Goal: Navigation & Orientation: Find specific page/section

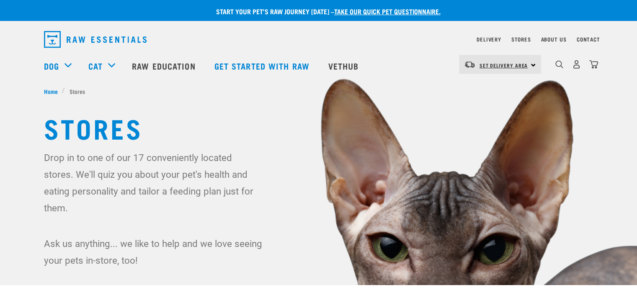
click at [519, 62] on link "Set Delivery Area" at bounding box center [504, 65] width 49 height 13
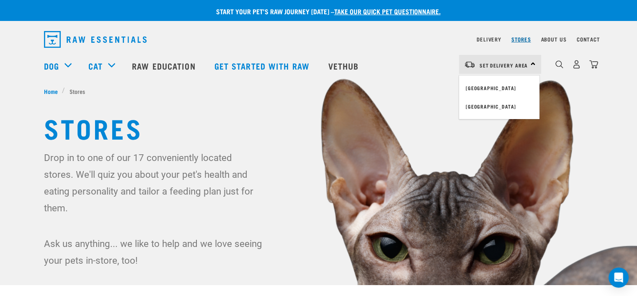
click at [525, 41] on link "Stores" at bounding box center [521, 39] width 20 height 3
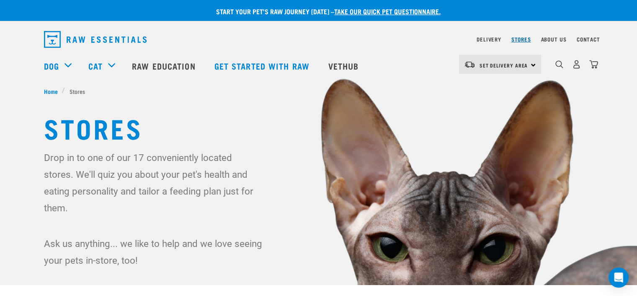
click at [522, 38] on link "Stores" at bounding box center [521, 39] width 20 height 3
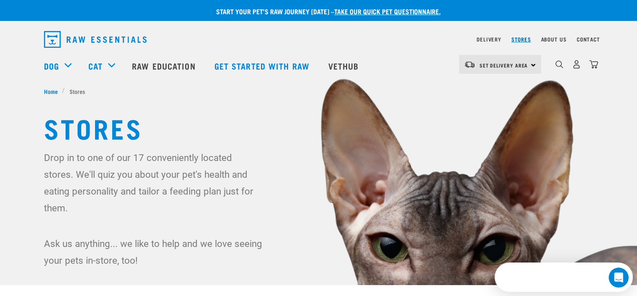
click at [521, 41] on link "Stores" at bounding box center [521, 39] width 20 height 3
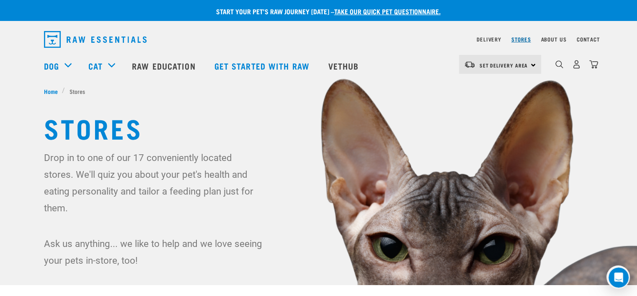
click at [521, 41] on link "Stores" at bounding box center [521, 39] width 20 height 3
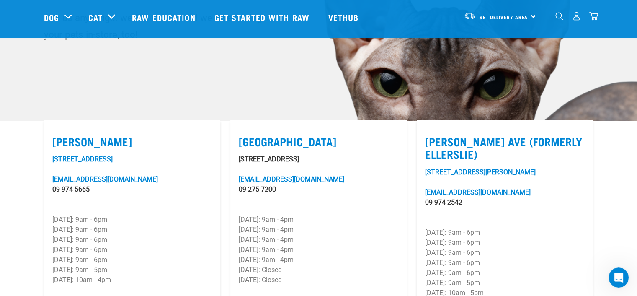
scroll to position [209, 0]
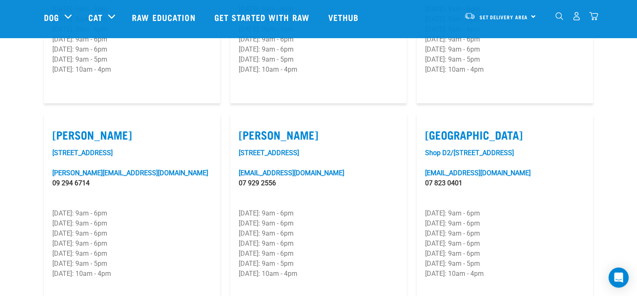
scroll to position [796, 0]
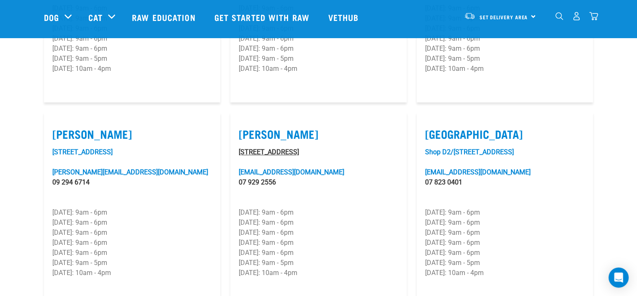
click at [284, 148] on link "[STREET_ADDRESS]" at bounding box center [269, 152] width 60 height 8
